Goal: Contribute content

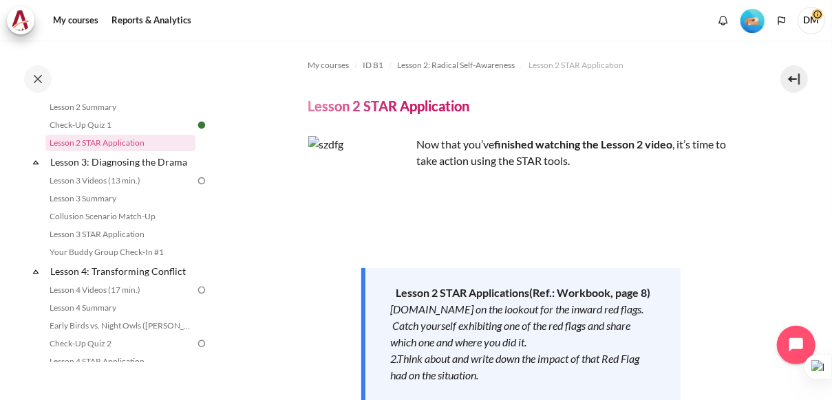
scroll to position [341, 0]
click at [167, 259] on link "Your Buddy Group Check-In #1" at bounding box center [120, 251] width 150 height 17
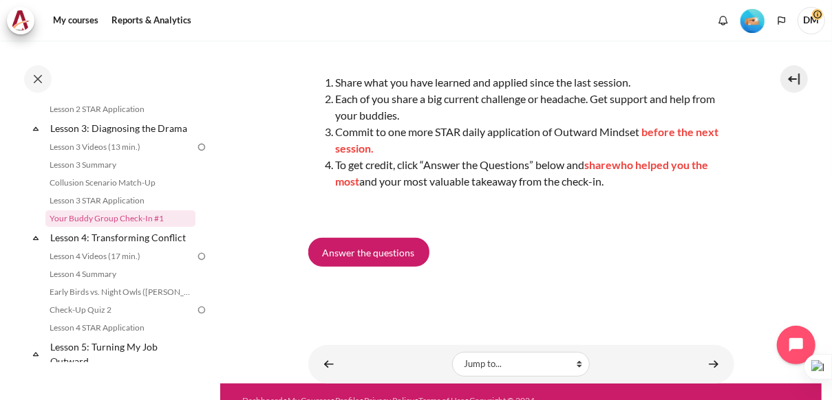
scroll to position [230, 0]
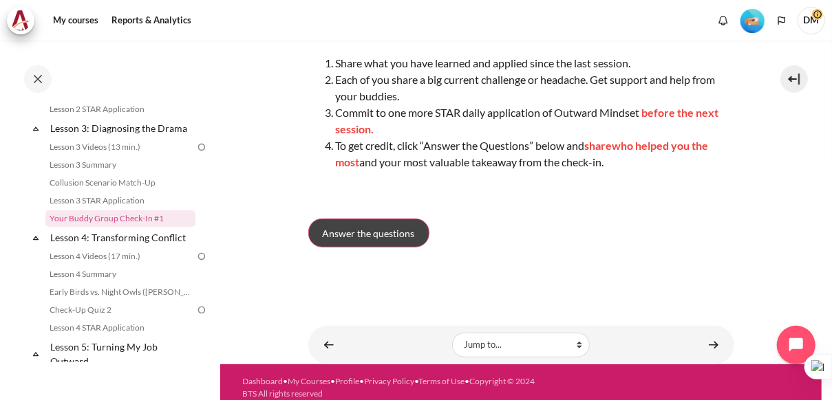
click at [383, 239] on span "Answer the questions" at bounding box center [369, 233] width 92 height 14
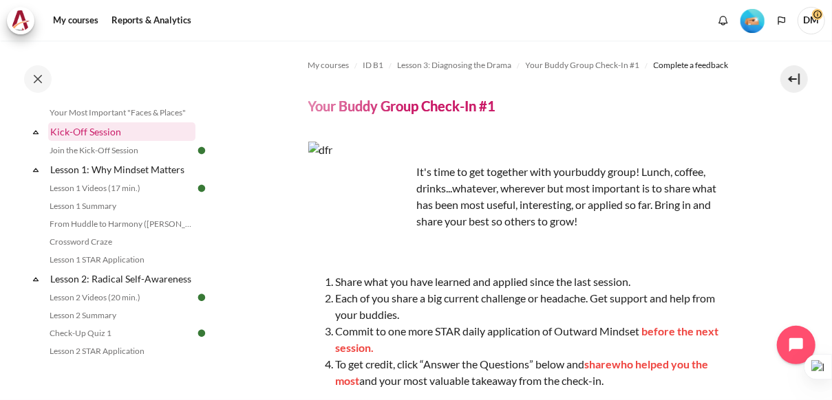
scroll to position [132, 0]
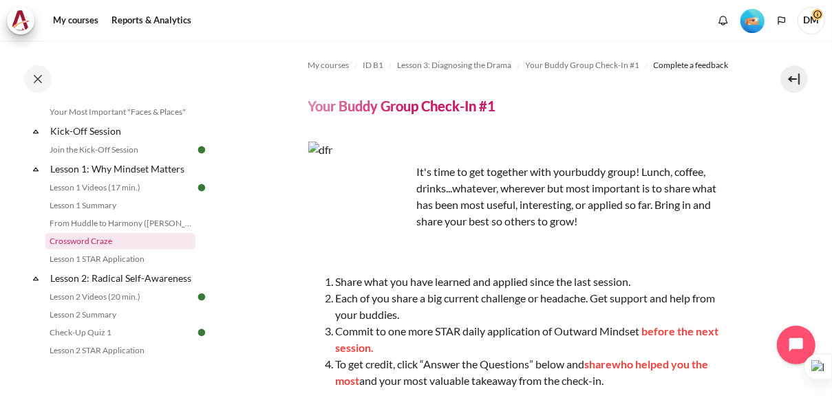
click at [129, 243] on link "Crossword Craze" at bounding box center [120, 241] width 150 height 17
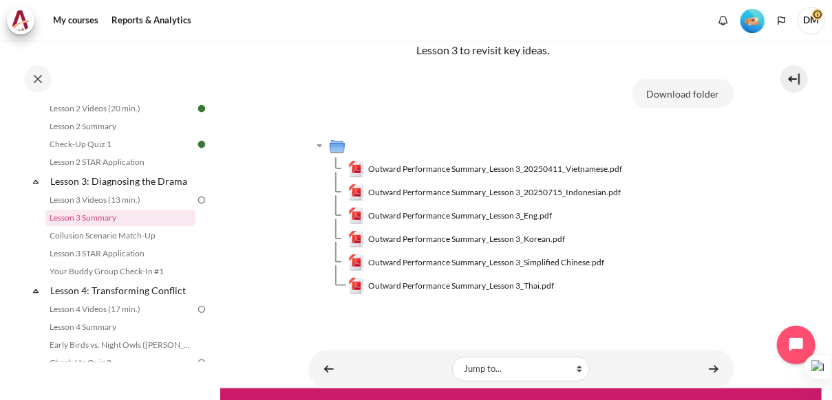
scroll to position [292, 0]
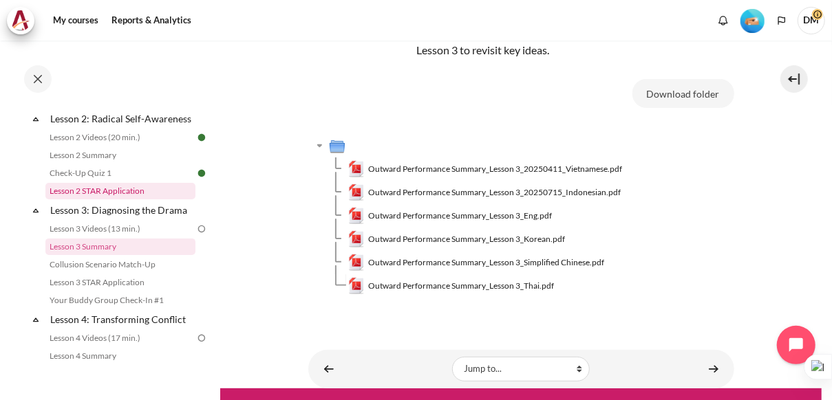
click at [159, 199] on link "Lesson 2 STAR Application" at bounding box center [120, 191] width 150 height 17
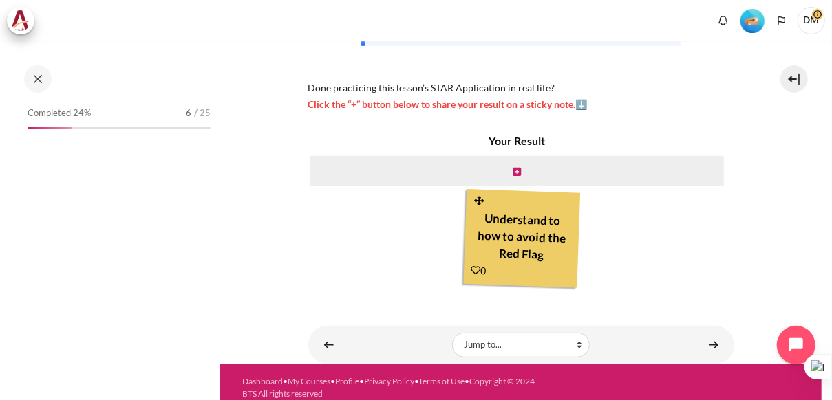
scroll to position [369, 0]
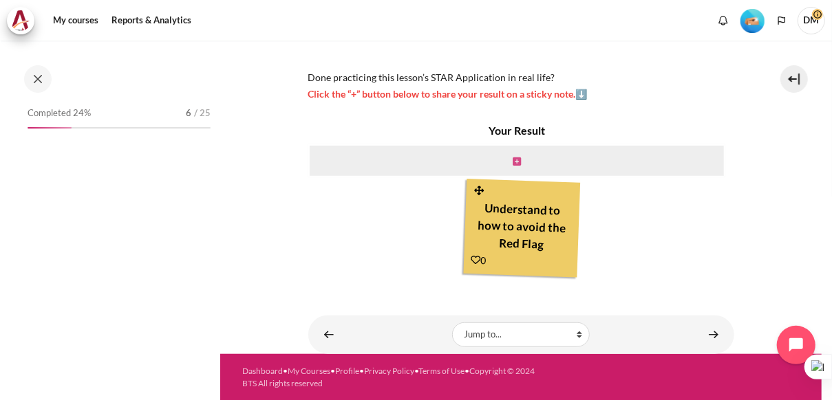
click at [512, 157] on icon "Content" at bounding box center [516, 162] width 8 height 10
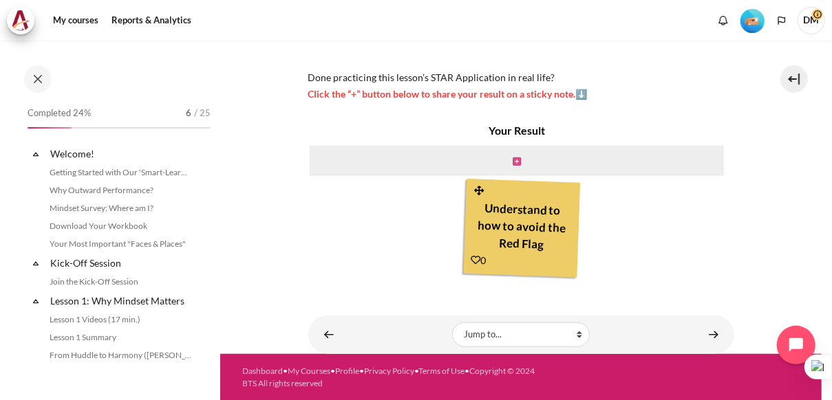
scroll to position [264, 0]
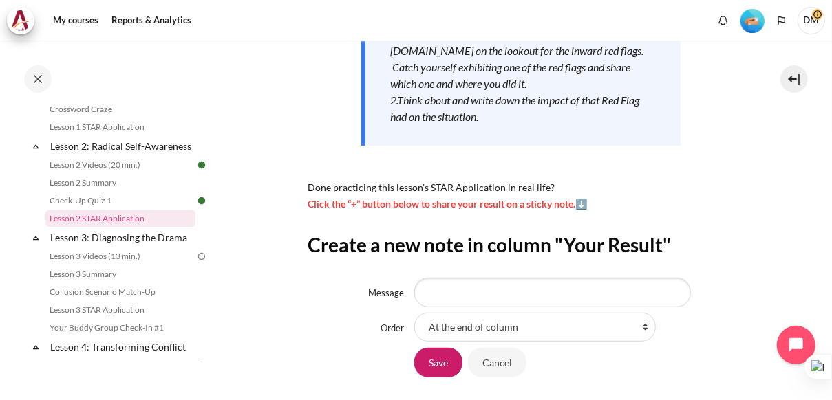
scroll to position [273, 0]
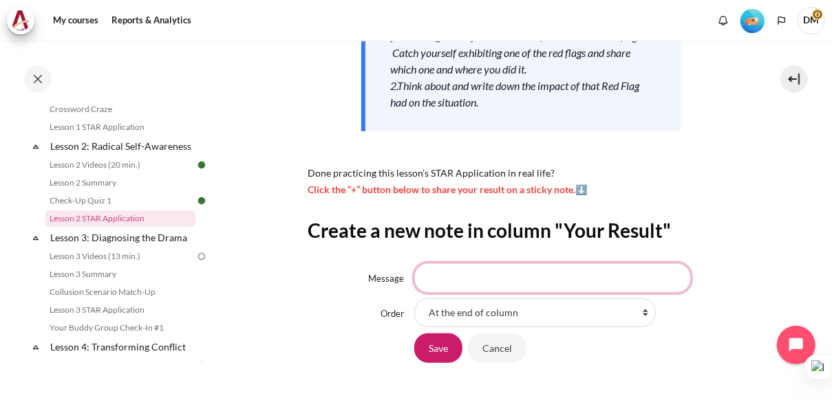
click at [572, 277] on input "Message" at bounding box center [552, 277] width 277 height 29
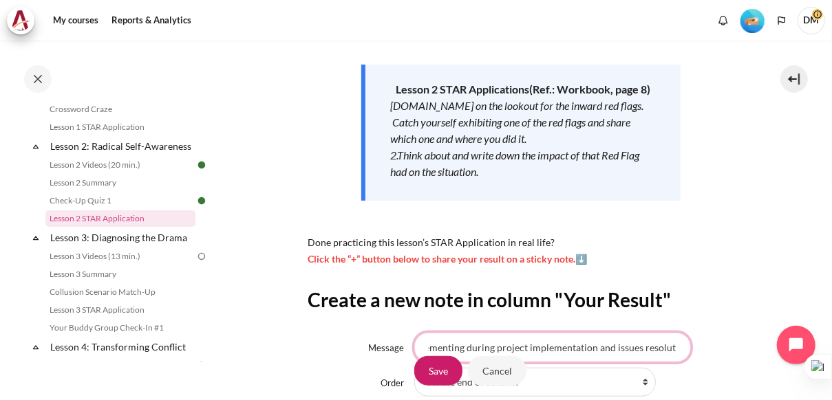
scroll to position [0, 29]
type input "implementing during project implementation and issues resolution"
click at [722, 280] on div "My courses ID B1 Lesson 2: Radical Self-Awareness Lesson 2 STAR Application Les…" at bounding box center [521, 145] width 426 height 617
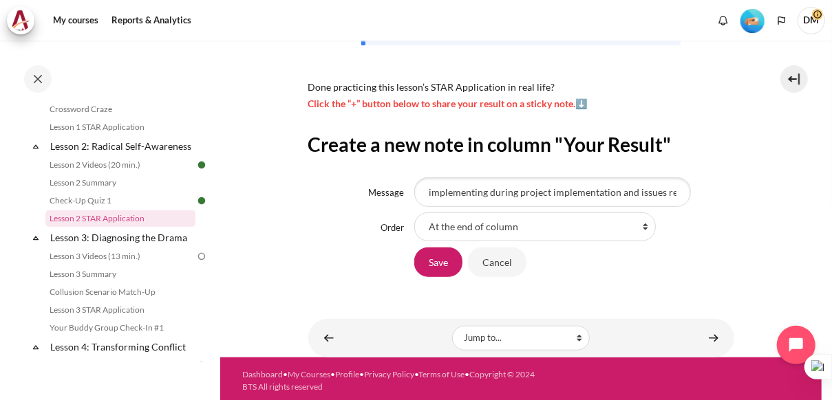
scroll to position [363, 0]
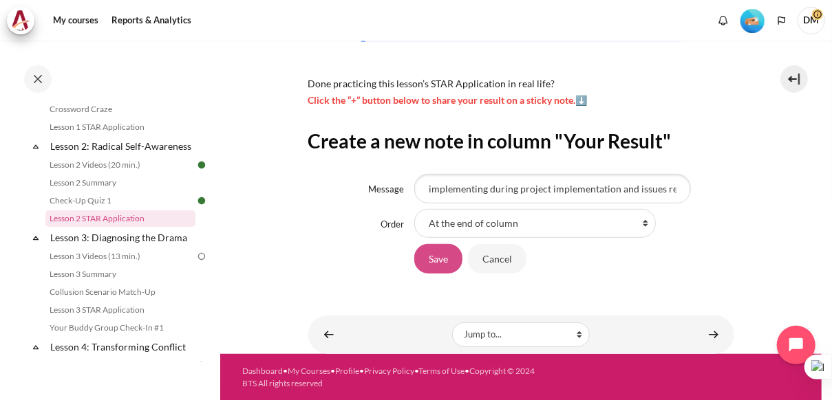
click at [440, 255] on input "Save" at bounding box center [438, 258] width 48 height 29
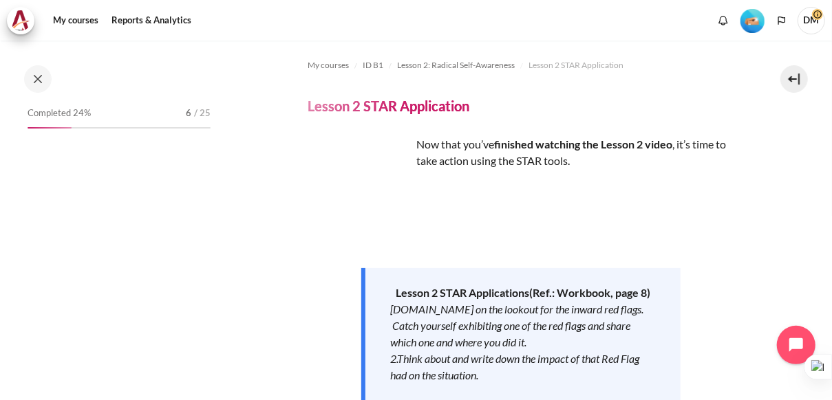
scroll to position [264, 0]
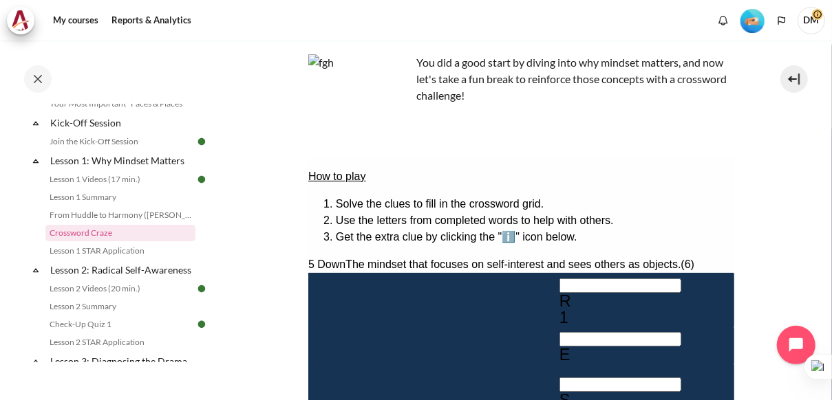
scroll to position [87, 0]
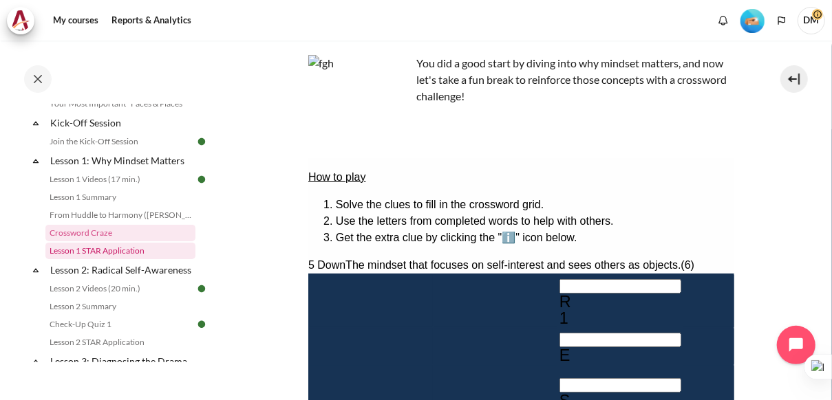
click at [123, 247] on link "Lesson 1 STAR Application" at bounding box center [120, 251] width 150 height 17
